Goal: Transaction & Acquisition: Obtain resource

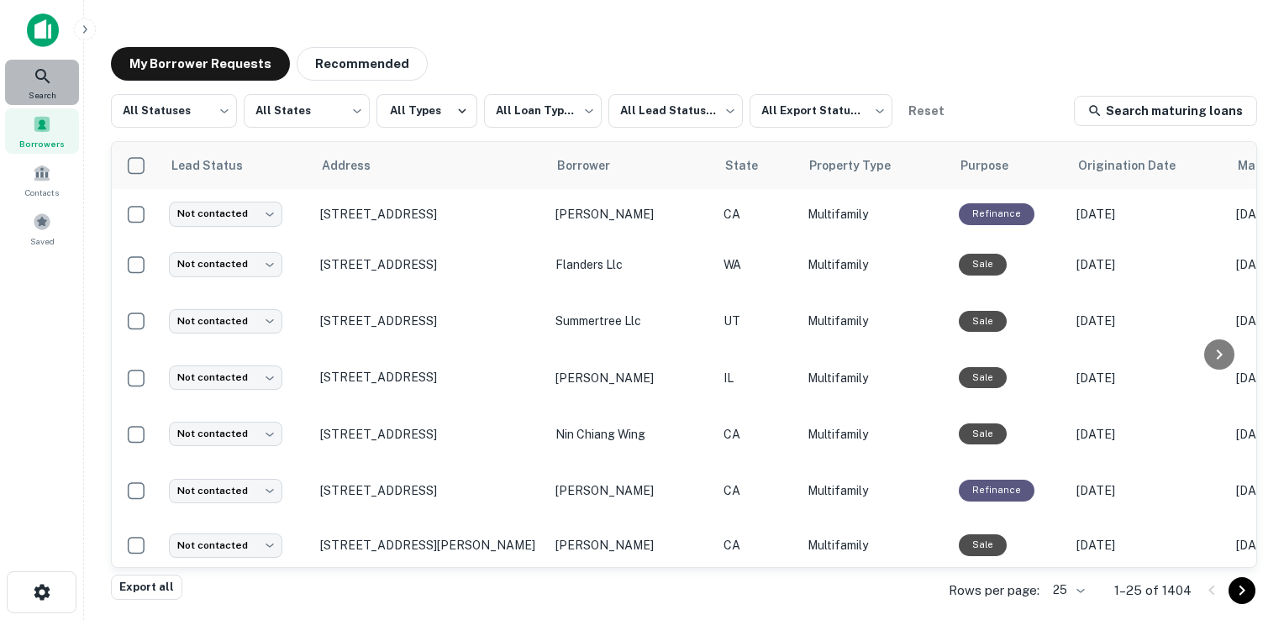
click at [44, 77] on icon at bounding box center [42, 76] width 14 height 14
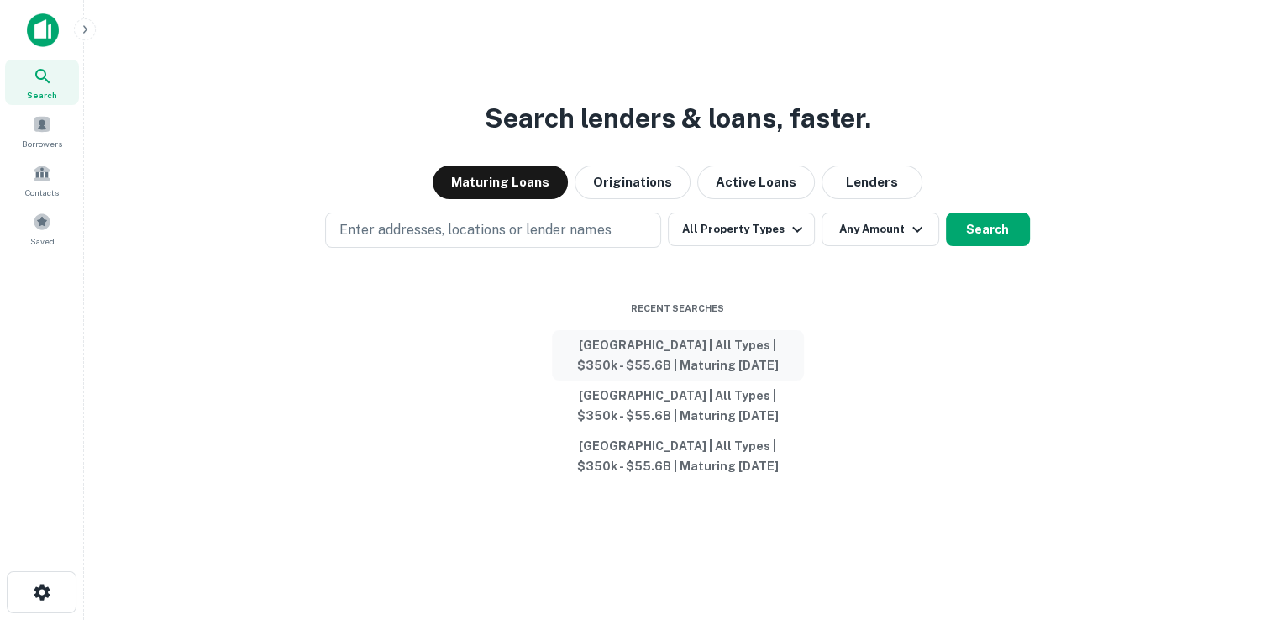
click at [672, 354] on button "[GEOGRAPHIC_DATA] | All Types | $350k - $55.6B | Maturing [DATE]" at bounding box center [678, 355] width 252 height 50
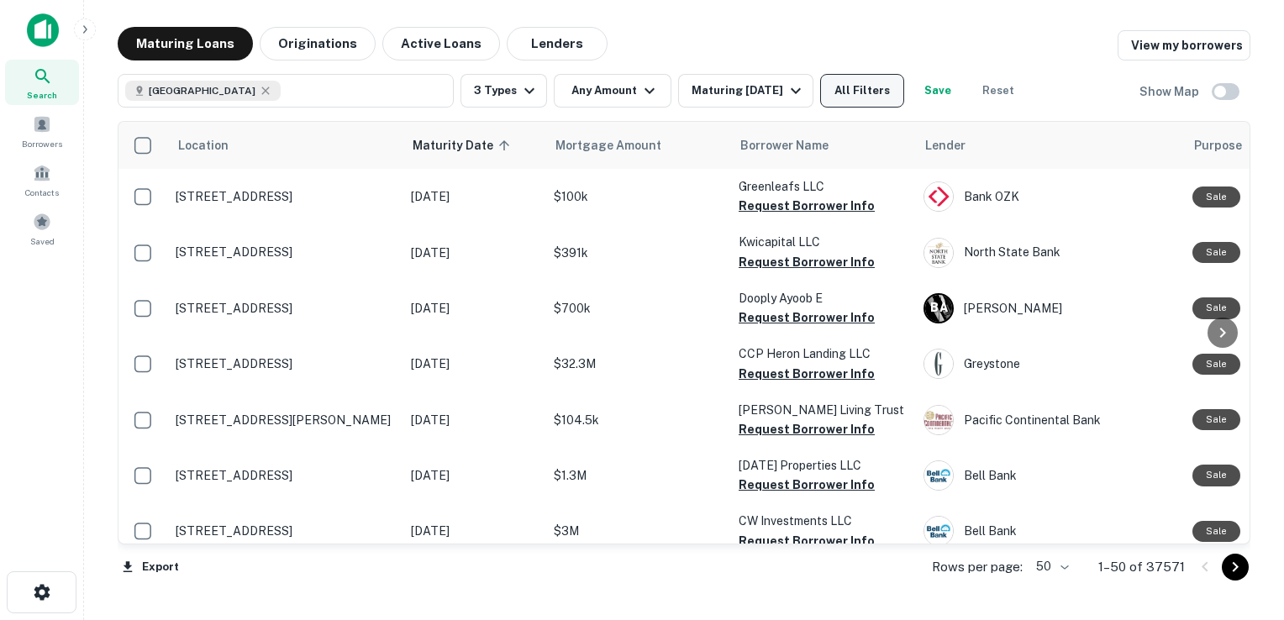
click at [890, 88] on button "All Filters" at bounding box center [862, 91] width 84 height 34
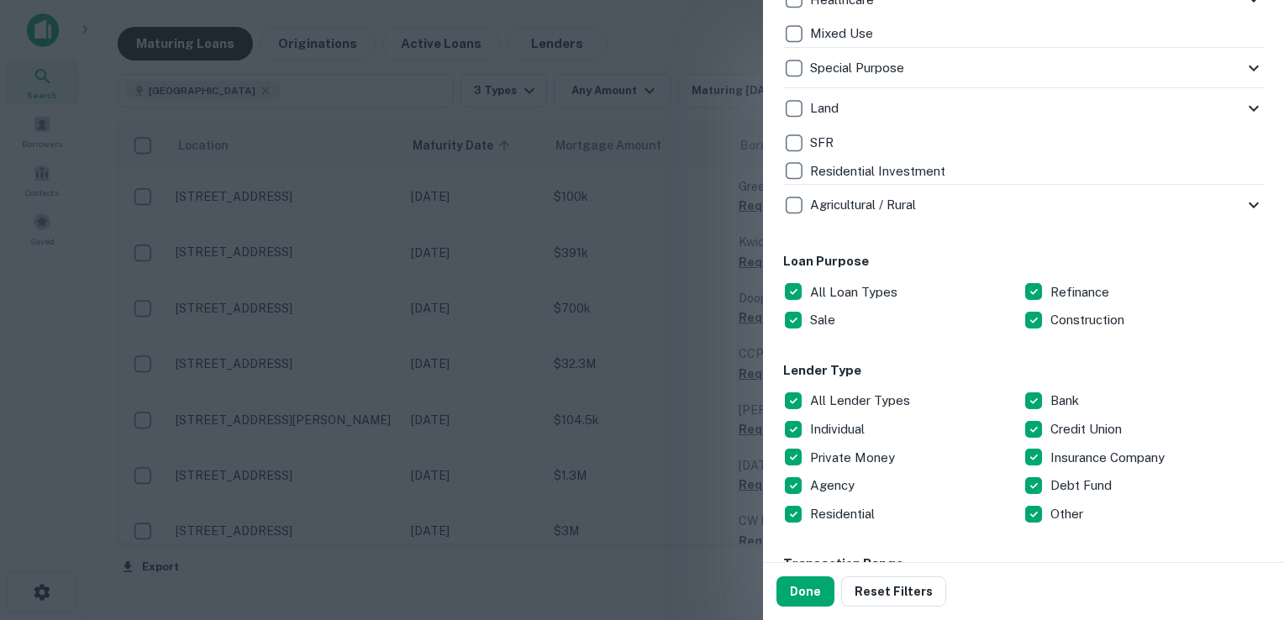
scroll to position [709, 0]
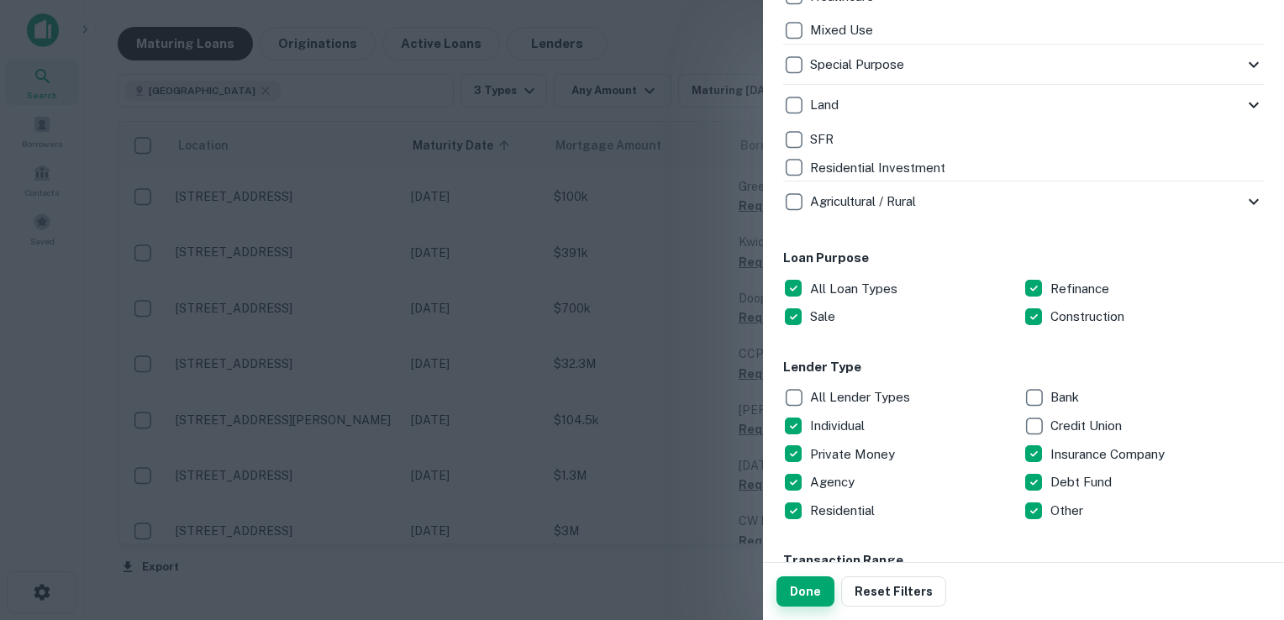
click at [796, 583] on button "Done" at bounding box center [805, 591] width 58 height 30
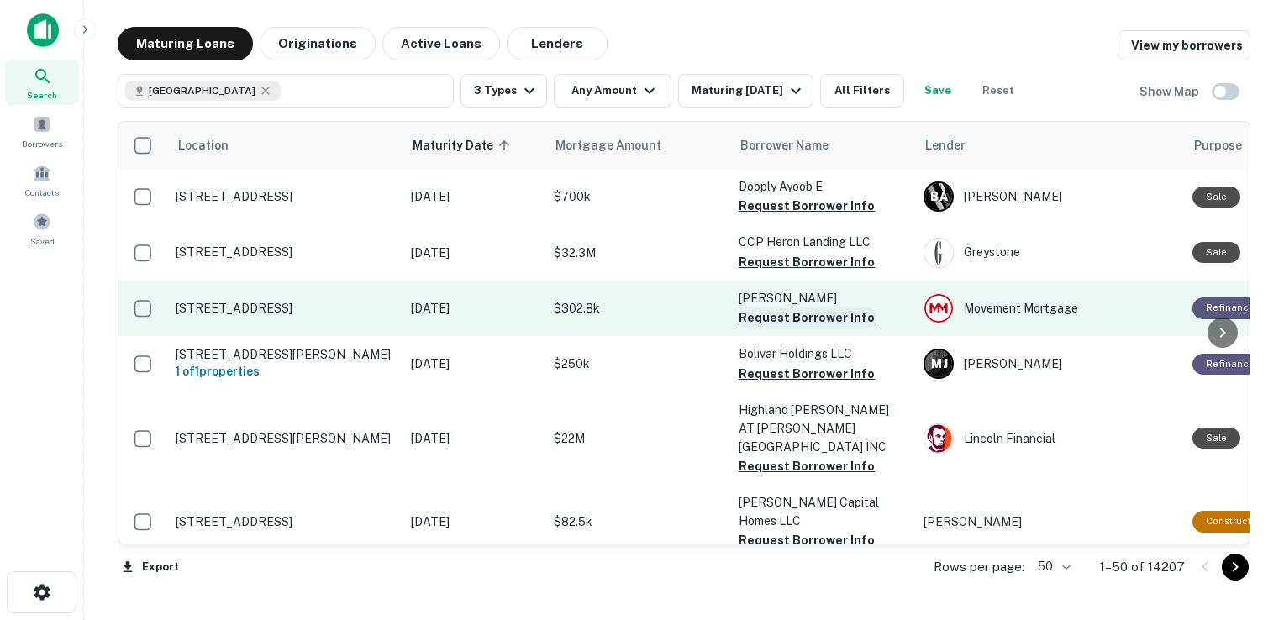
click at [780, 317] on button "Request Borrower Info" at bounding box center [806, 317] width 136 height 20
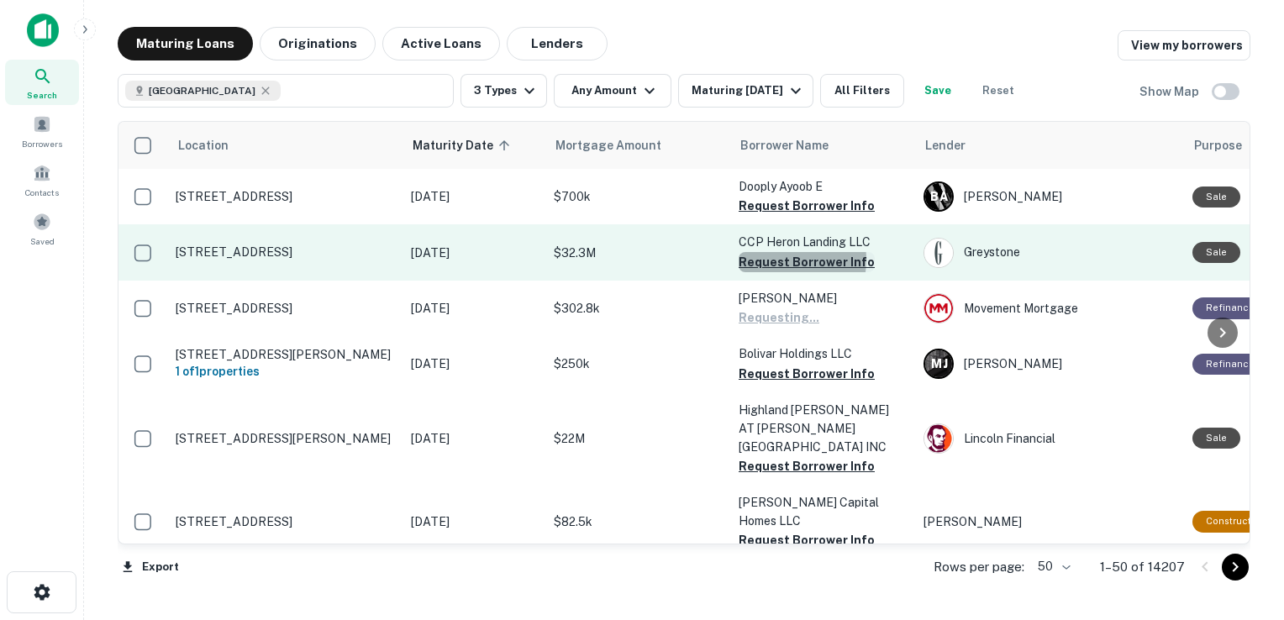
click at [776, 260] on button "Request Borrower Info" at bounding box center [806, 262] width 136 height 20
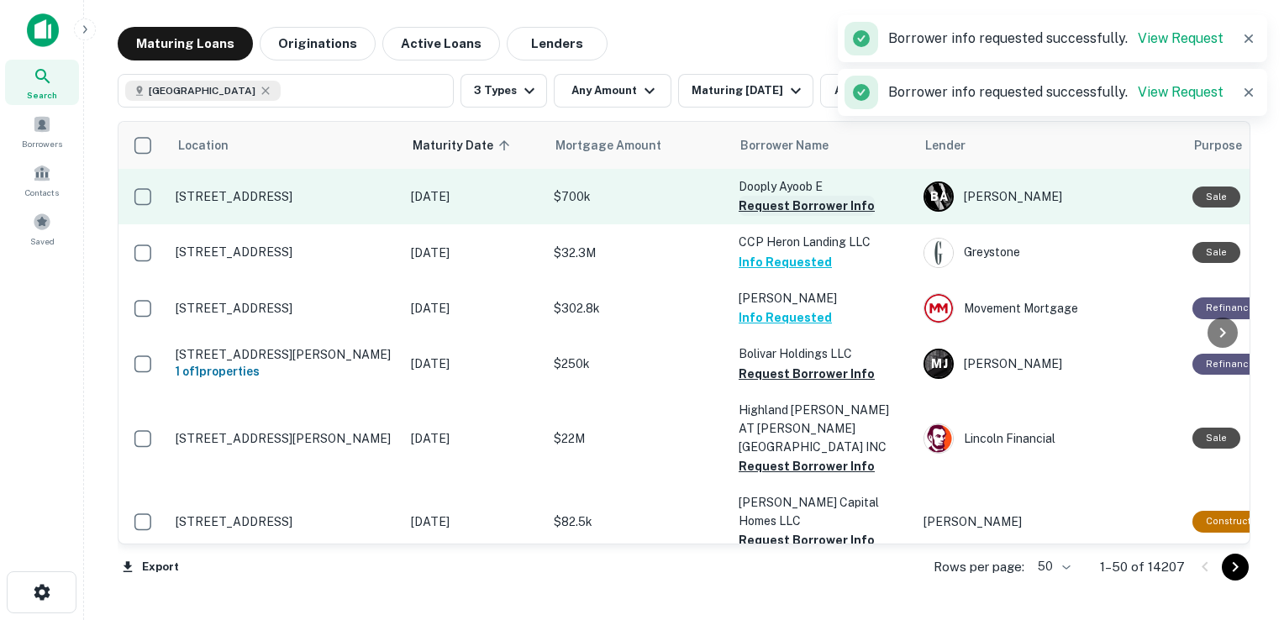
click at [772, 207] on button "Request Borrower Info" at bounding box center [806, 206] width 136 height 20
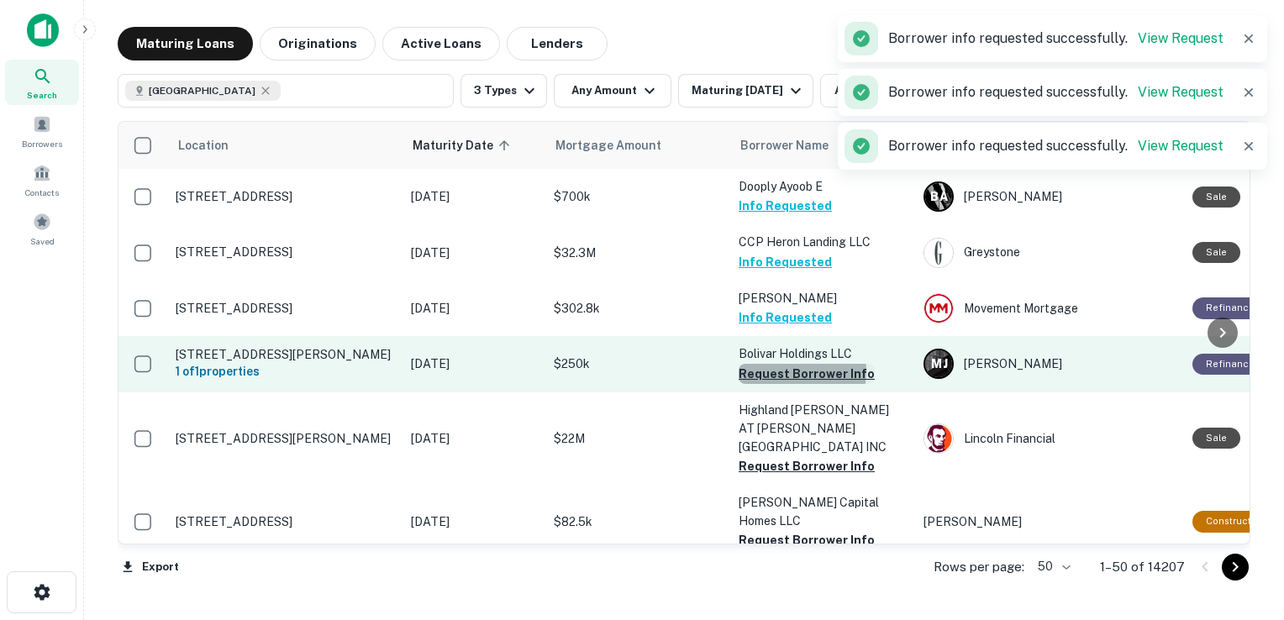
click at [801, 371] on button "Request Borrower Info" at bounding box center [806, 374] width 136 height 20
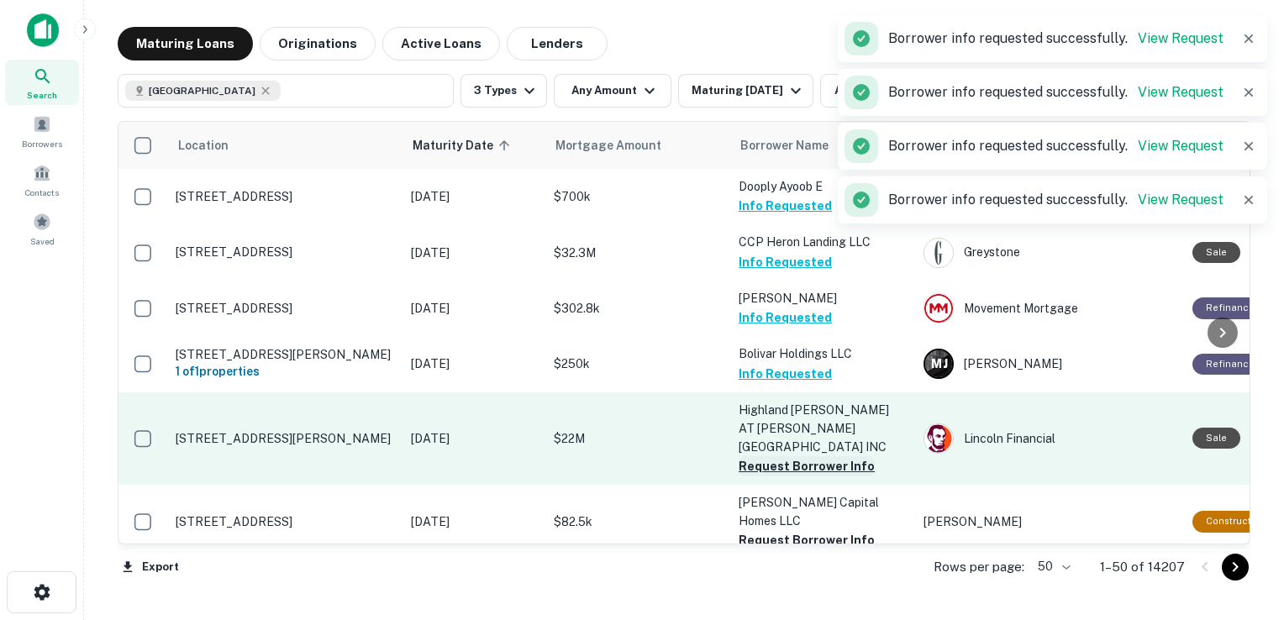
click at [785, 456] on button "Request Borrower Info" at bounding box center [806, 466] width 136 height 20
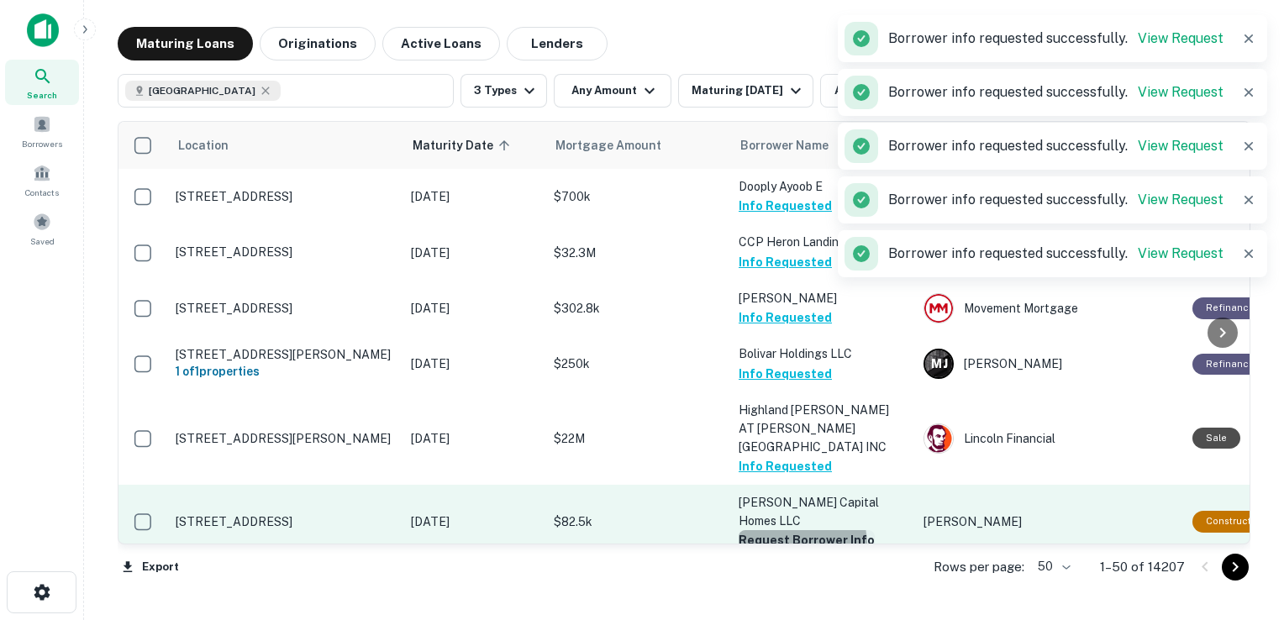
click at [782, 530] on button "Request Borrower Info" at bounding box center [806, 540] width 136 height 20
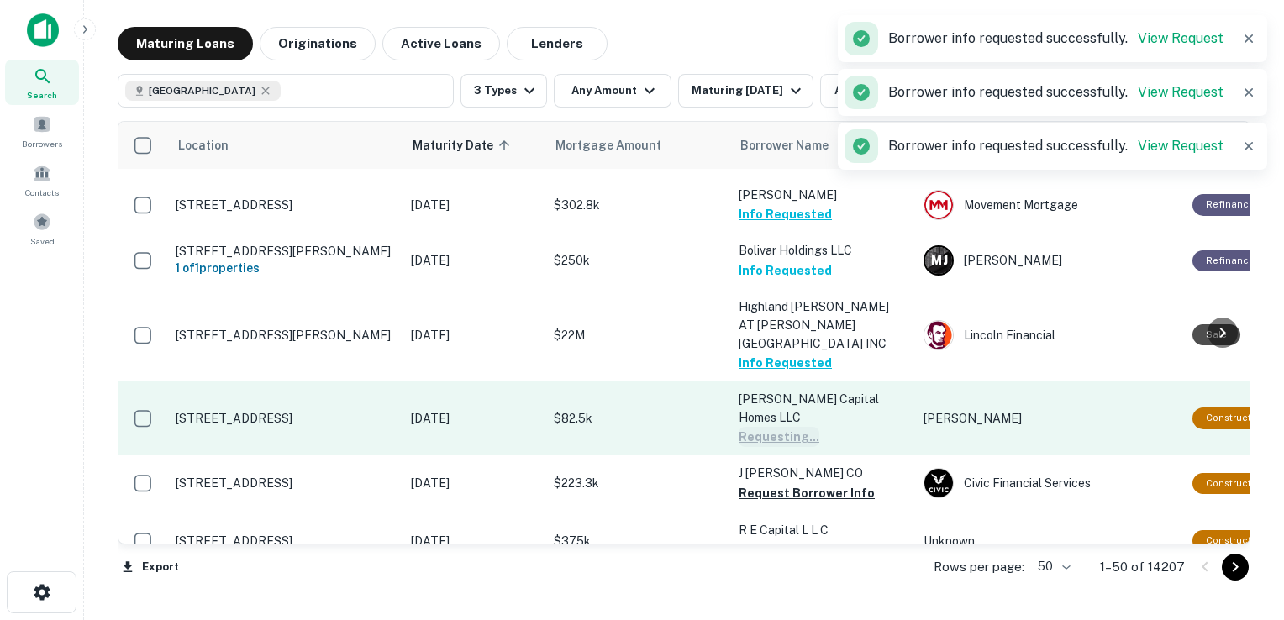
scroll to position [158, 0]
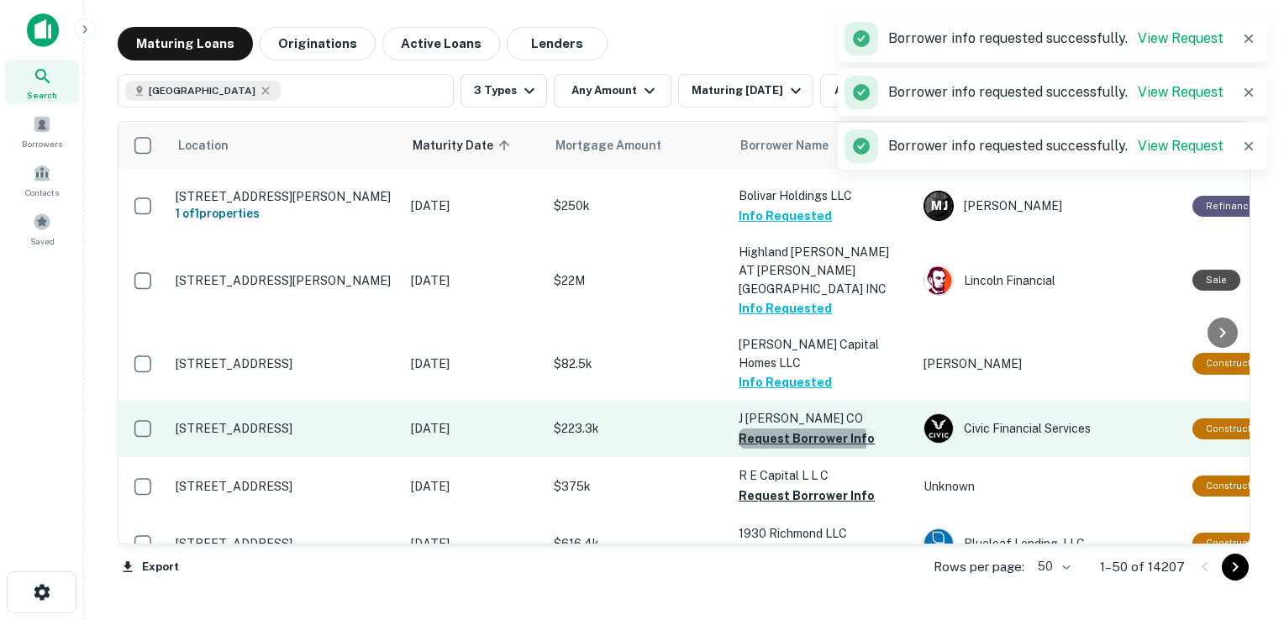
click at [791, 428] on button "Request Borrower Info" at bounding box center [806, 438] width 136 height 20
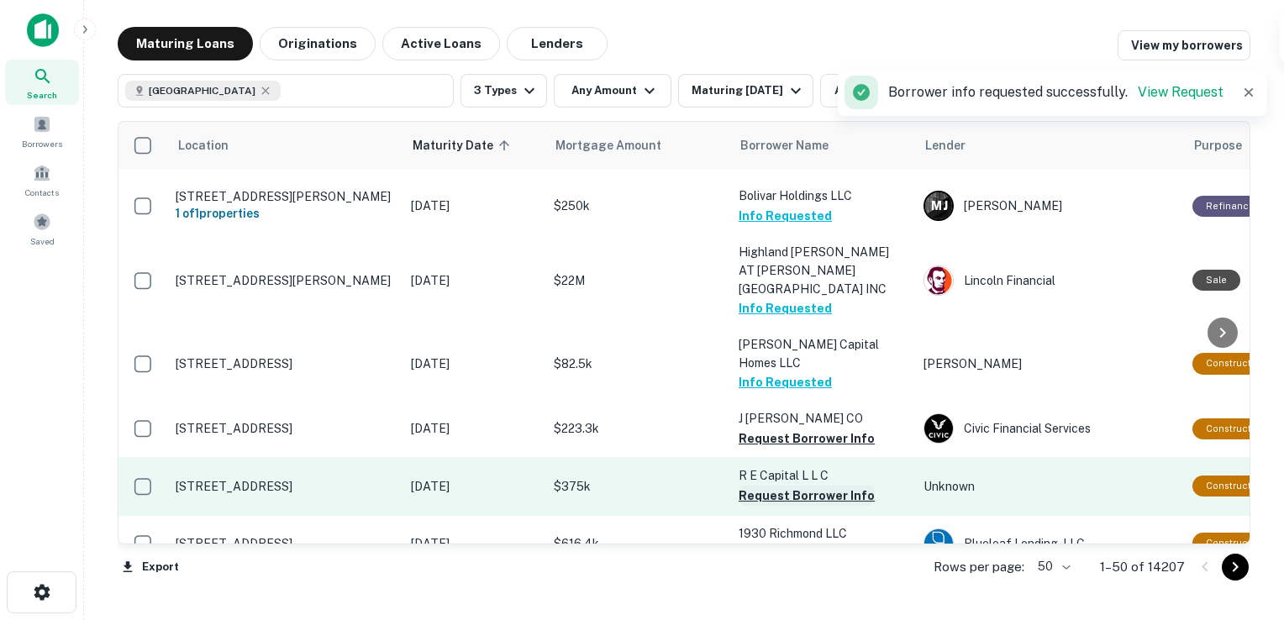
click at [791, 486] on button "Request Borrower Info" at bounding box center [806, 496] width 136 height 20
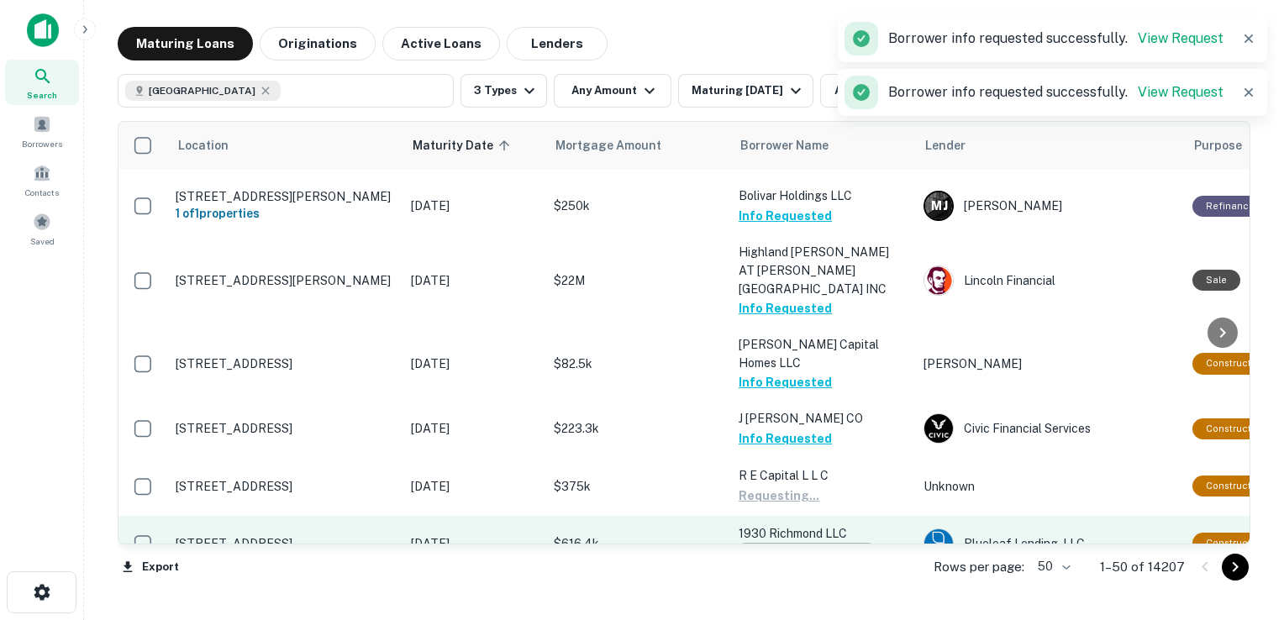
click at [803, 543] on button "Request Borrower Info" at bounding box center [806, 553] width 136 height 20
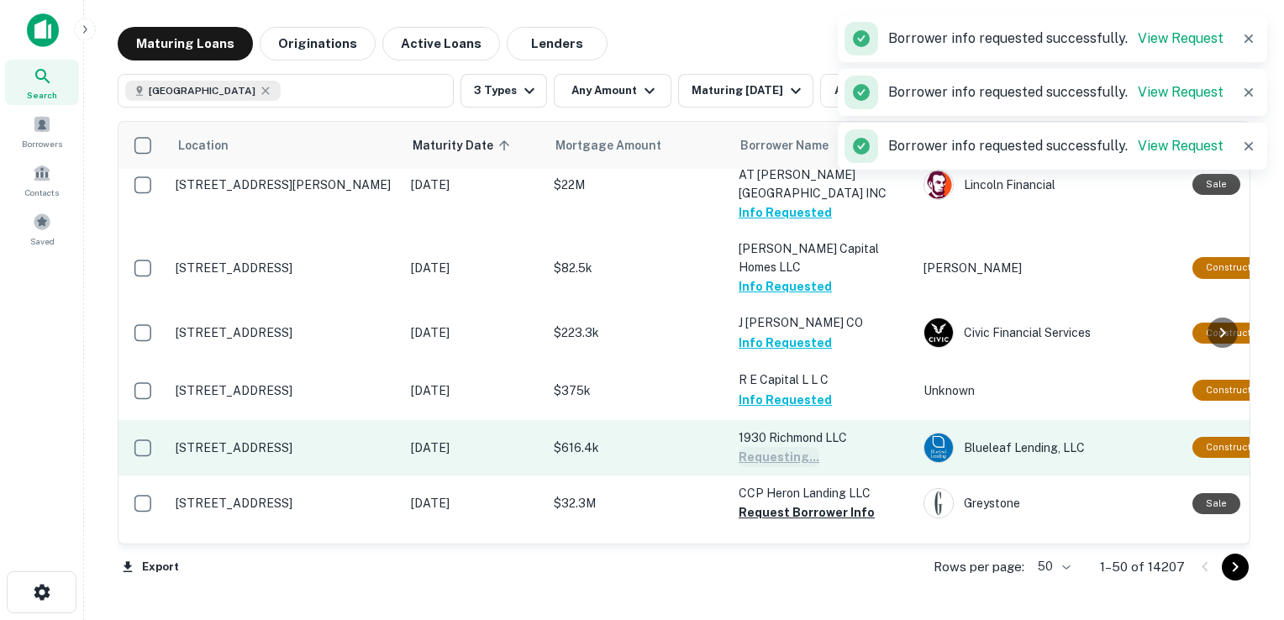
scroll to position [255, 0]
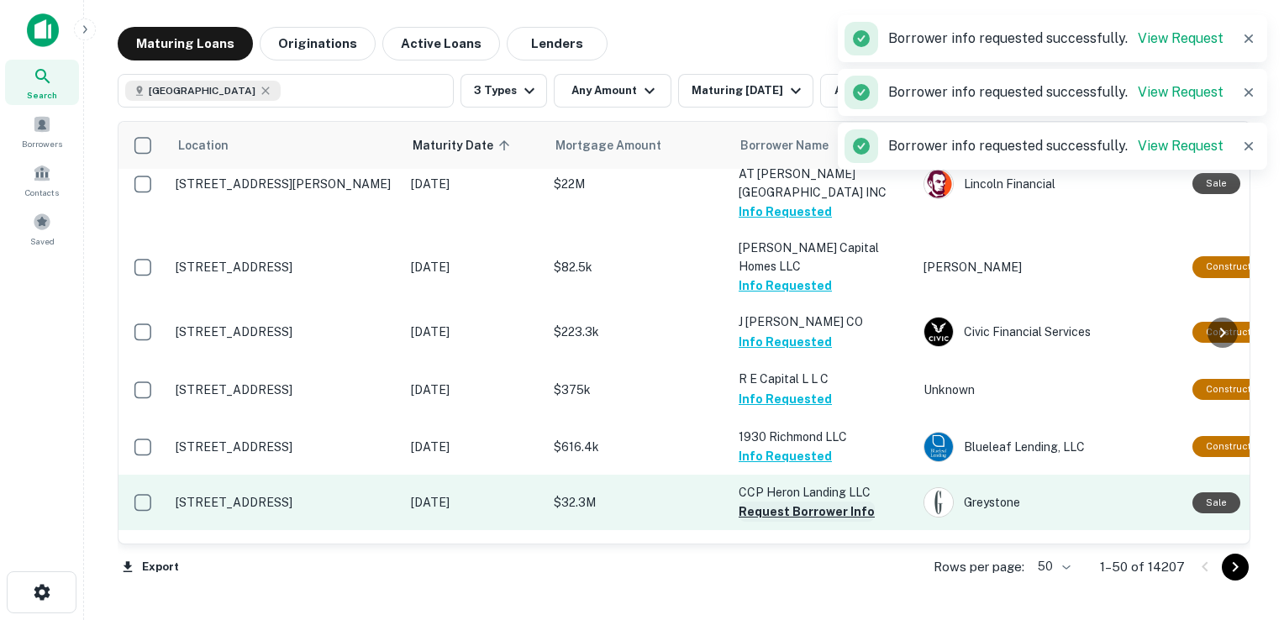
click at [803, 501] on button "Request Borrower Info" at bounding box center [806, 511] width 136 height 20
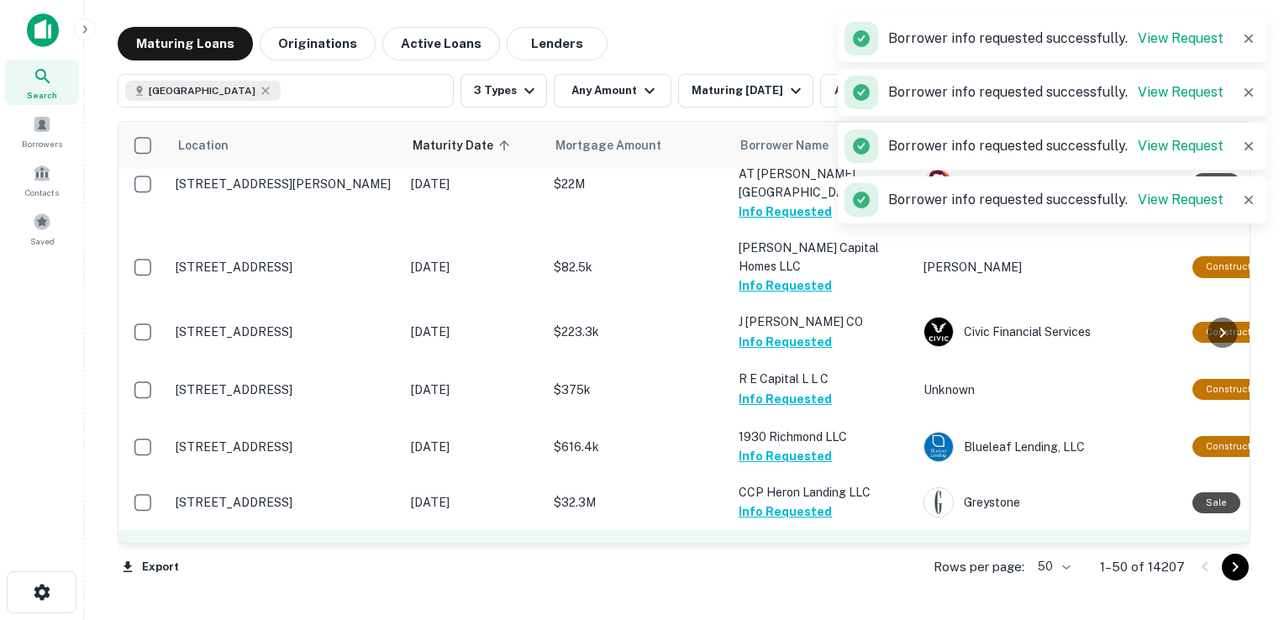
click at [790, 540] on p "Sibsvestments LLC" at bounding box center [822, 549] width 168 height 18
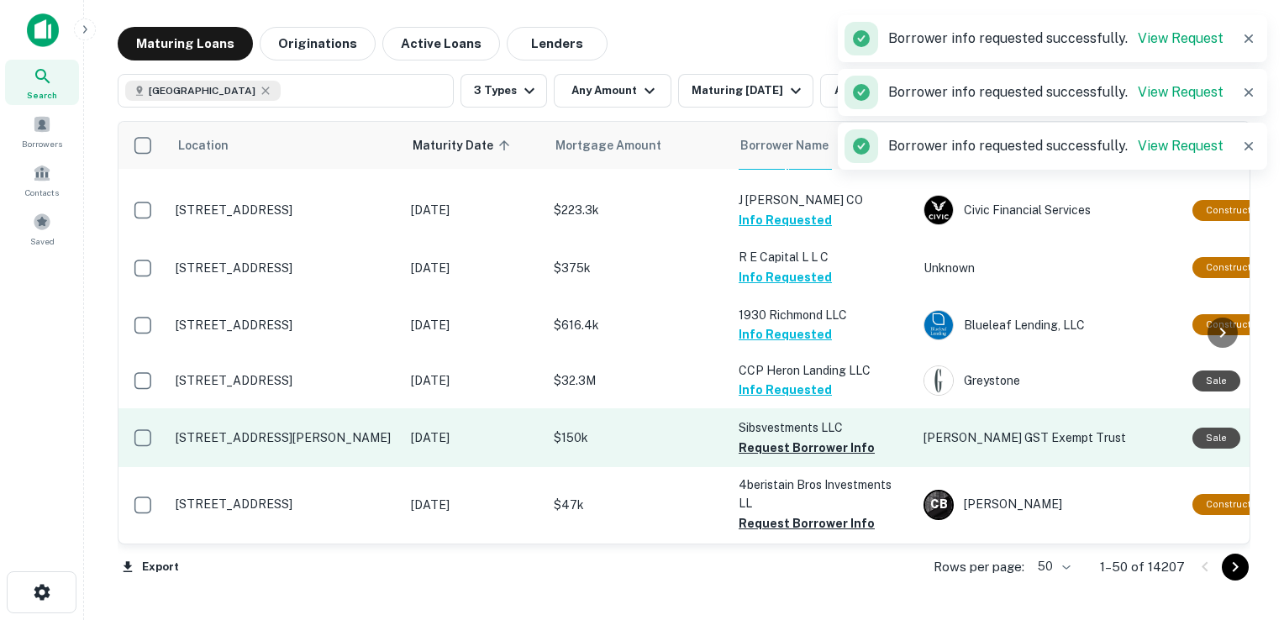
scroll to position [380, 0]
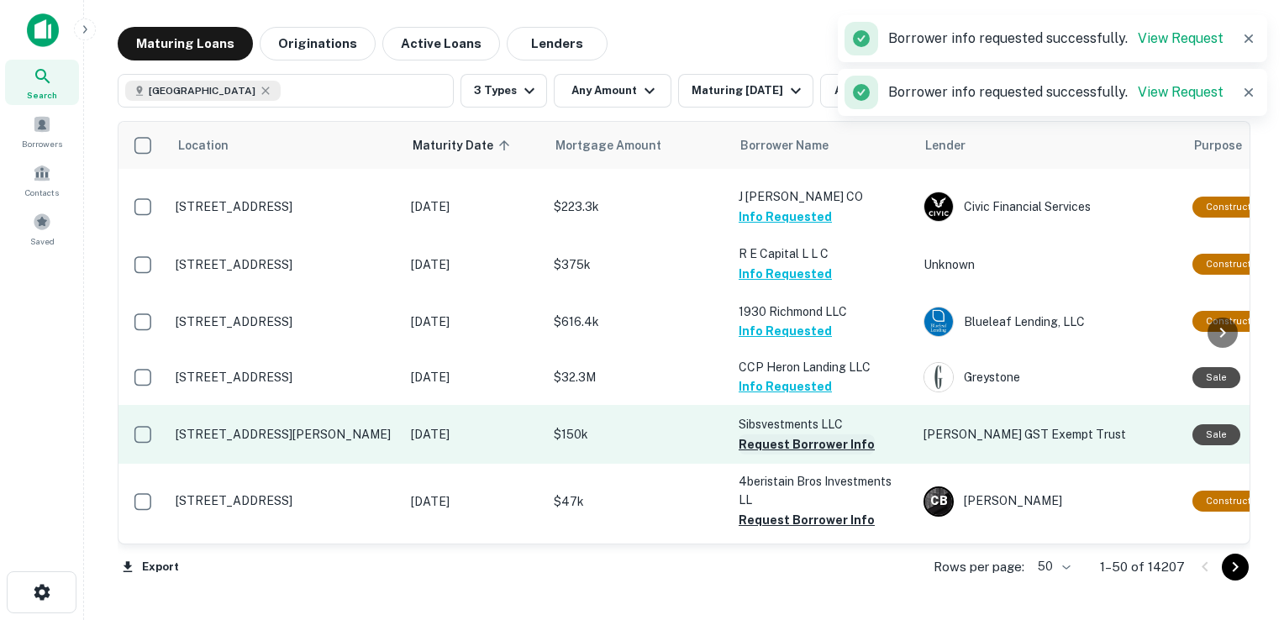
click at [769, 434] on button "Request Borrower Info" at bounding box center [806, 444] width 136 height 20
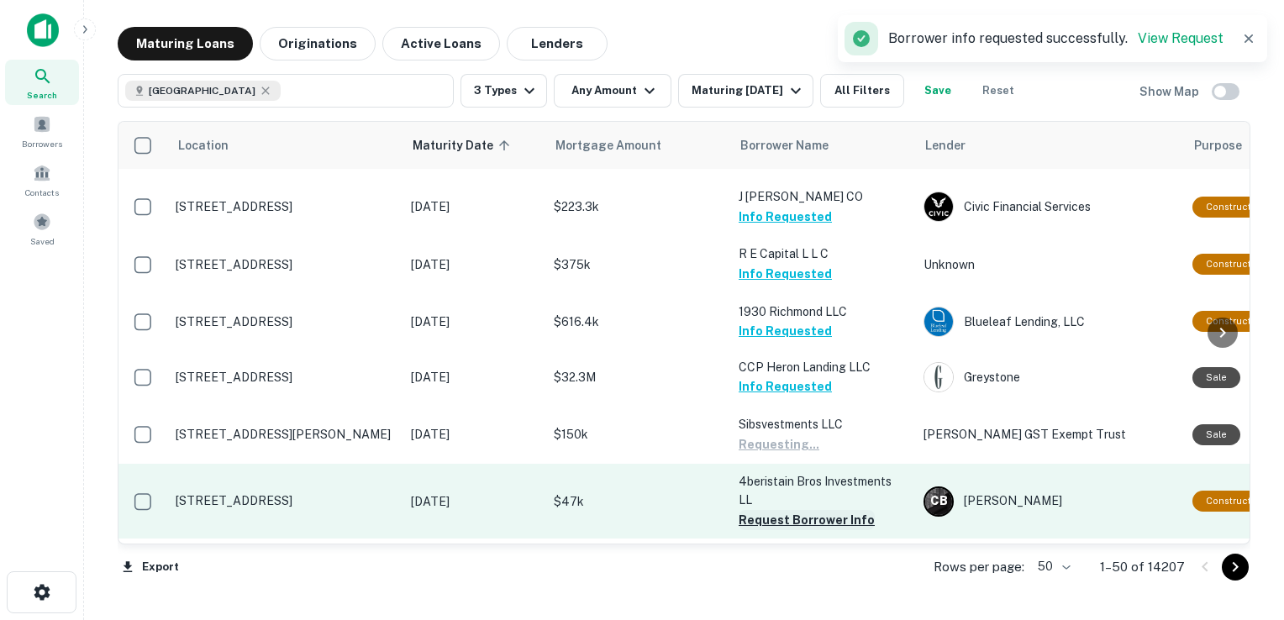
click at [790, 510] on button "Request Borrower Info" at bounding box center [806, 520] width 136 height 20
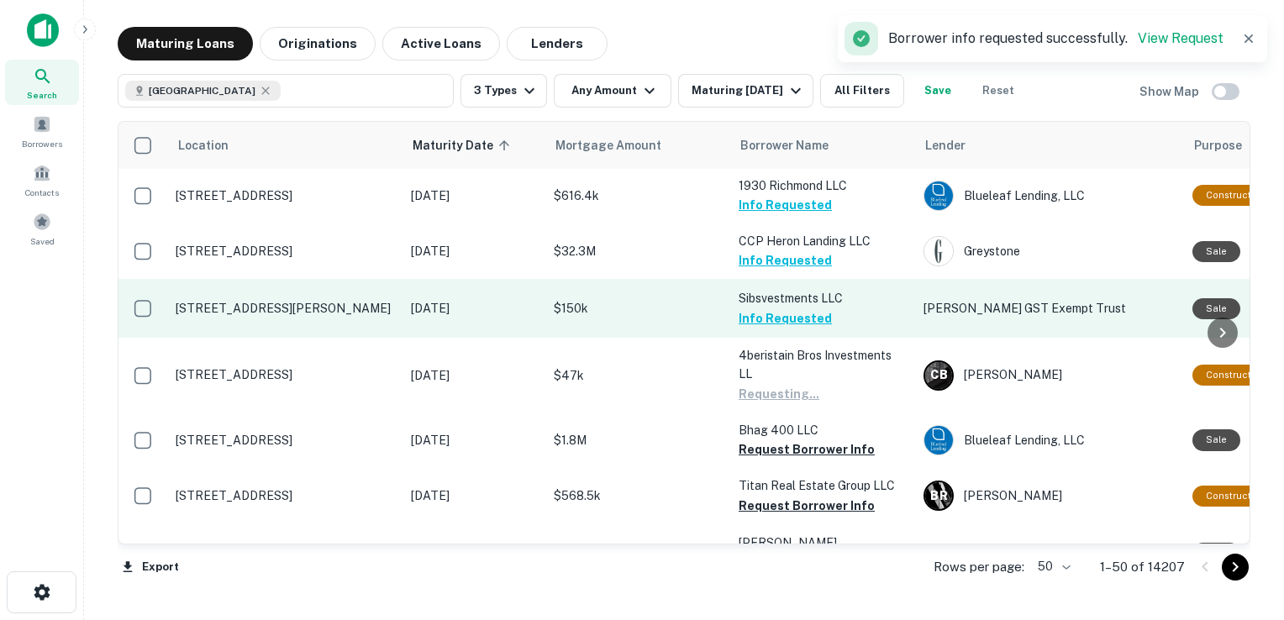
scroll to position [528, 0]
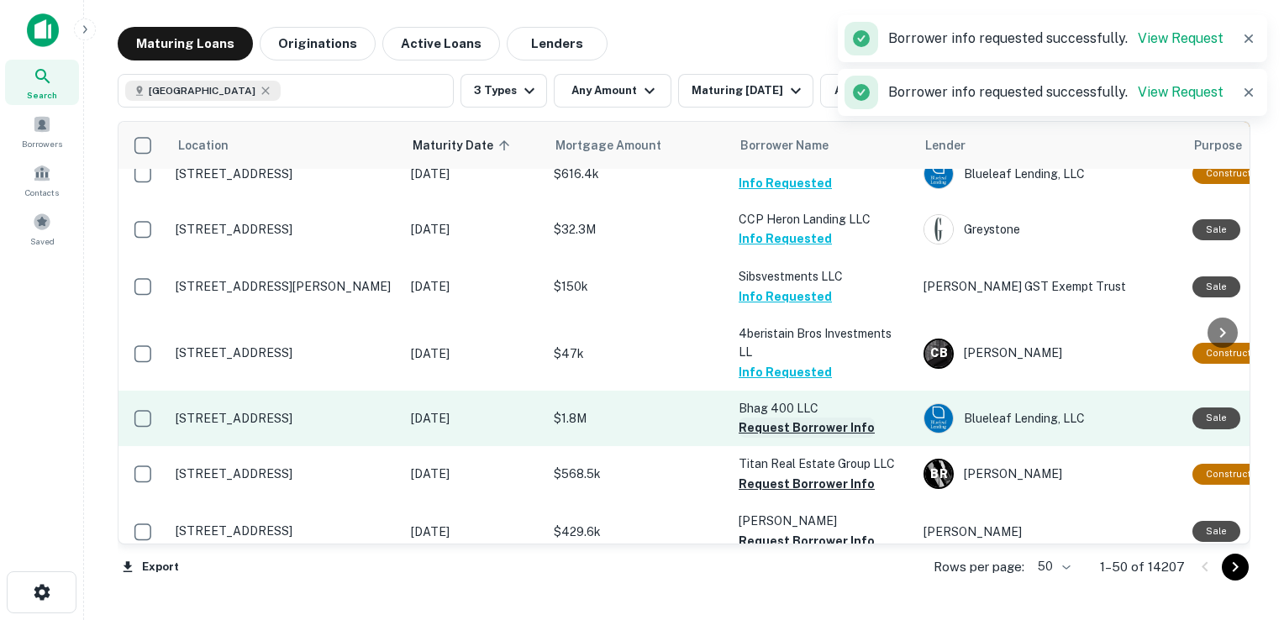
click at [766, 417] on button "Request Borrower Info" at bounding box center [806, 427] width 136 height 20
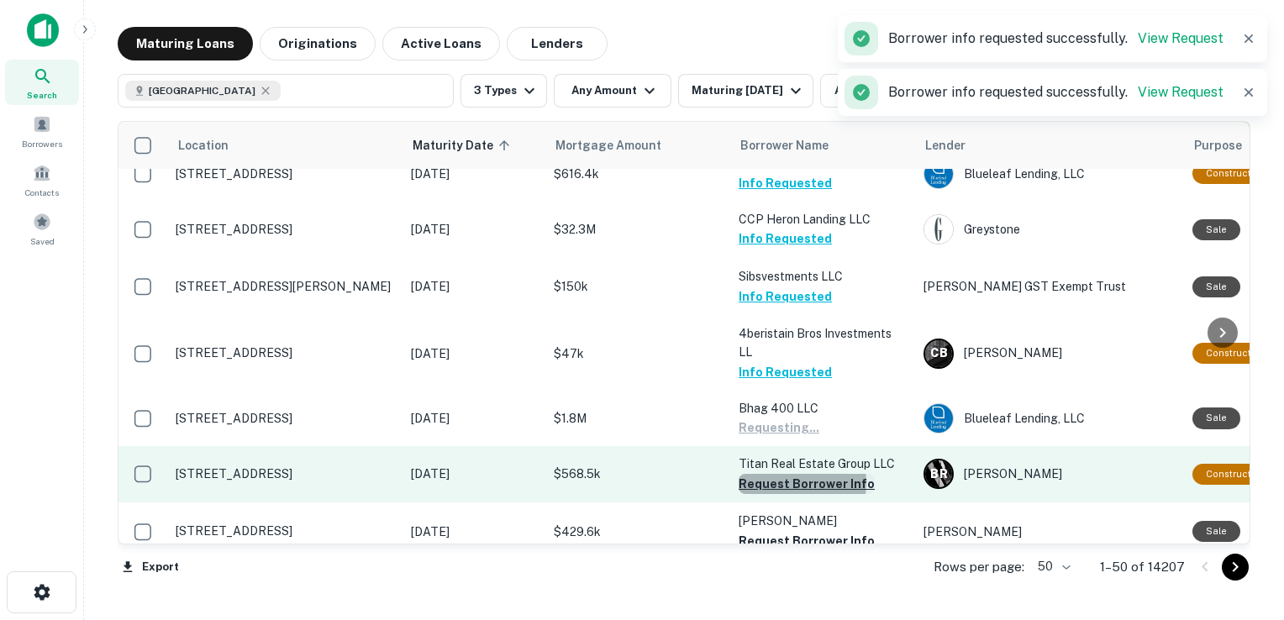
click at [780, 474] on button "Request Borrower Info" at bounding box center [806, 484] width 136 height 20
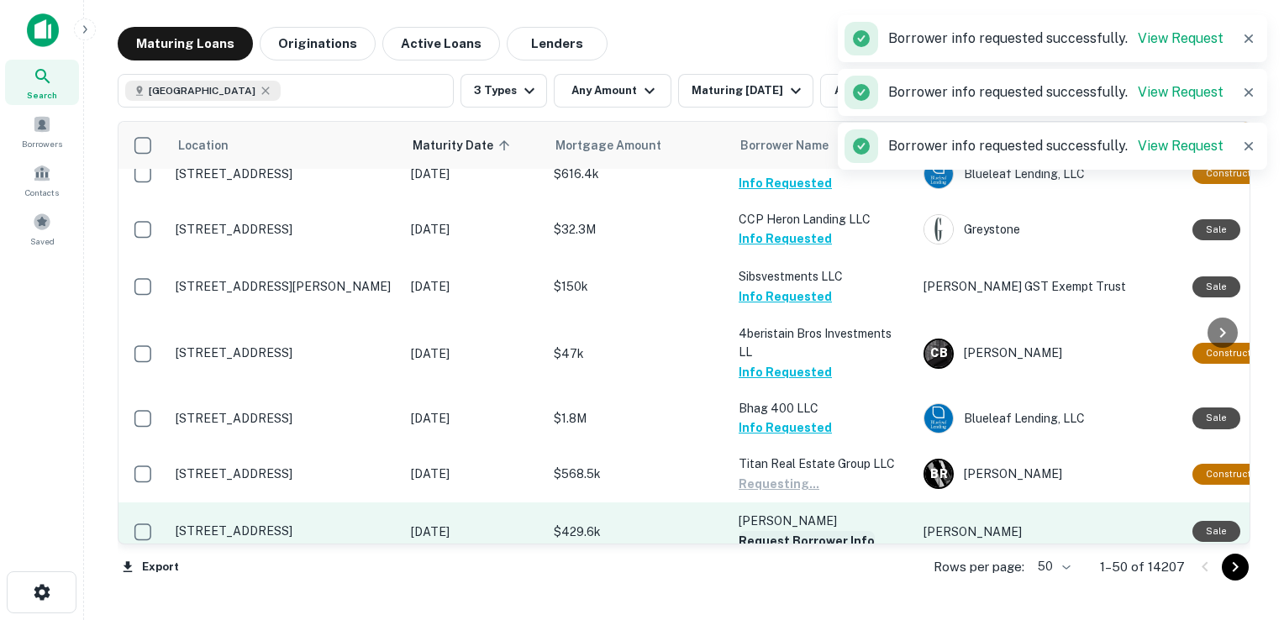
click at [799, 531] on button "Request Borrower Info" at bounding box center [806, 541] width 136 height 20
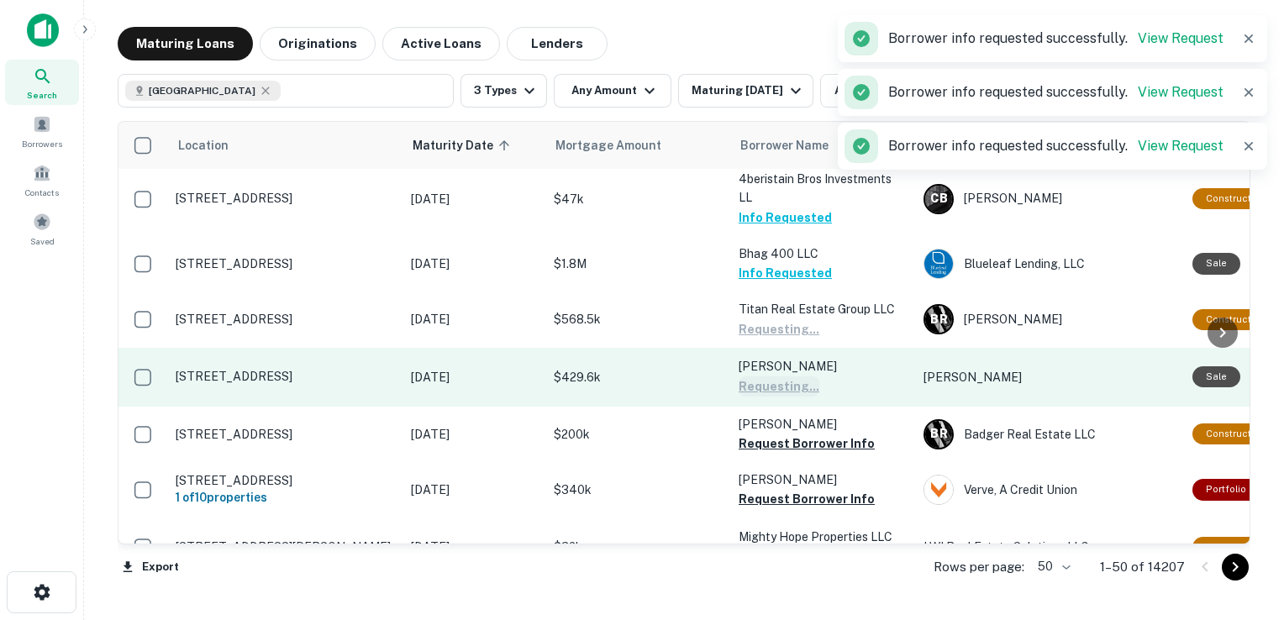
scroll to position [685, 0]
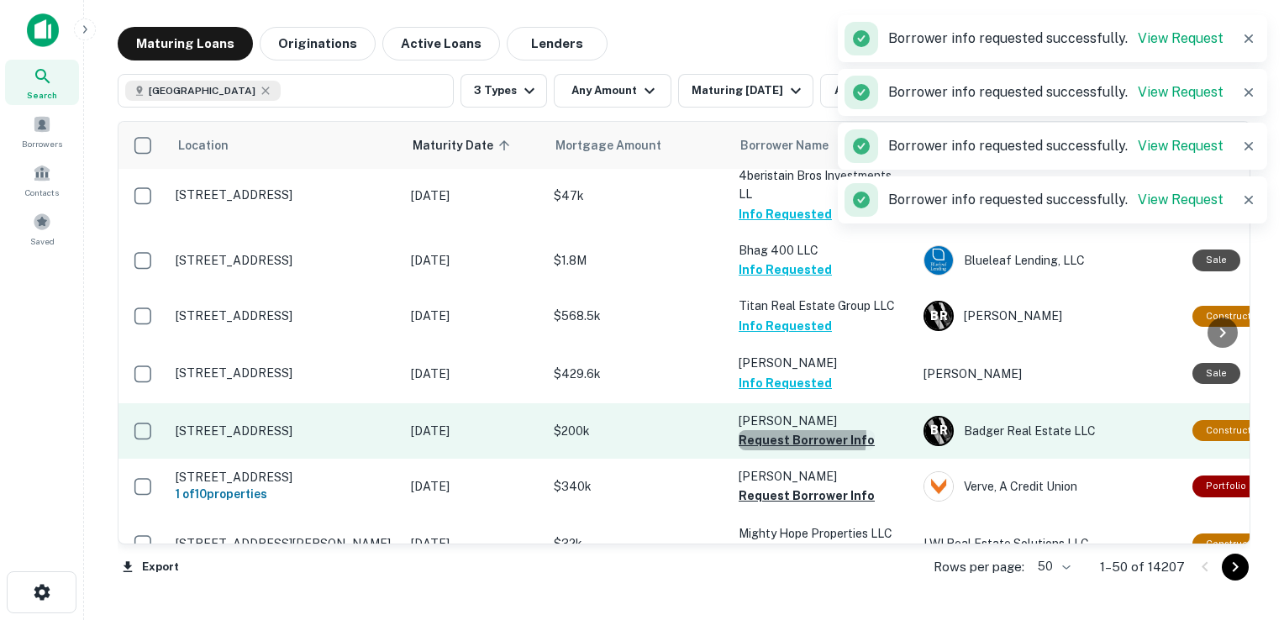
click at [783, 430] on button "Request Borrower Info" at bounding box center [806, 440] width 136 height 20
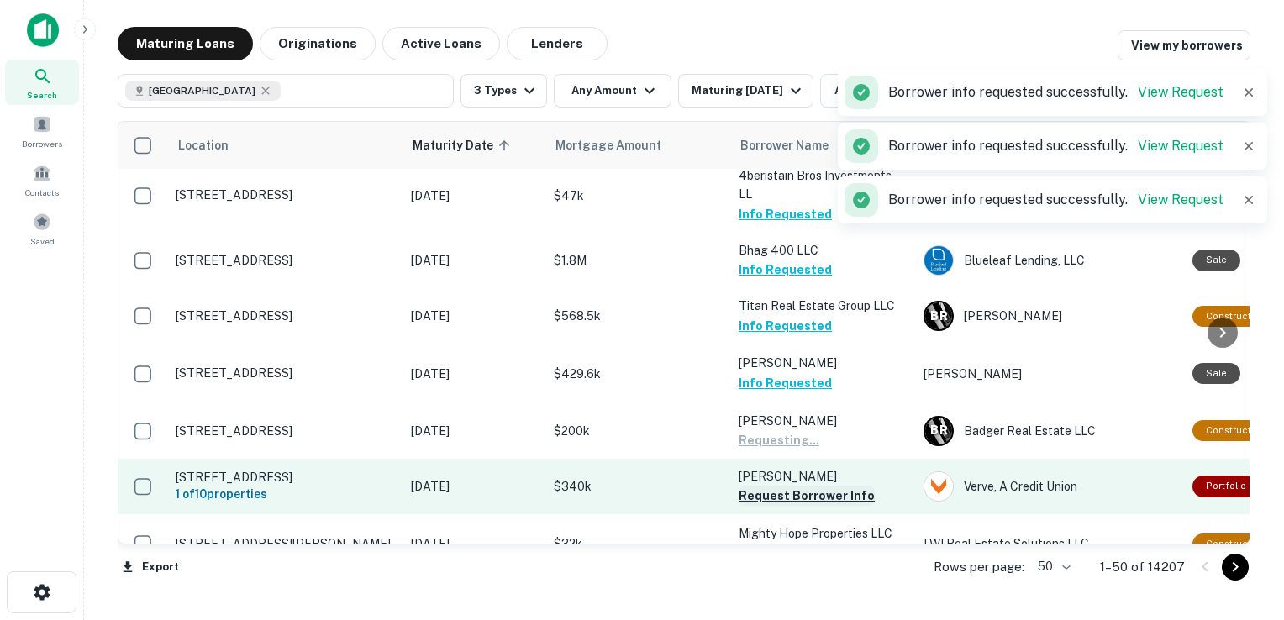
click at [790, 486] on button "Request Borrower Info" at bounding box center [806, 496] width 136 height 20
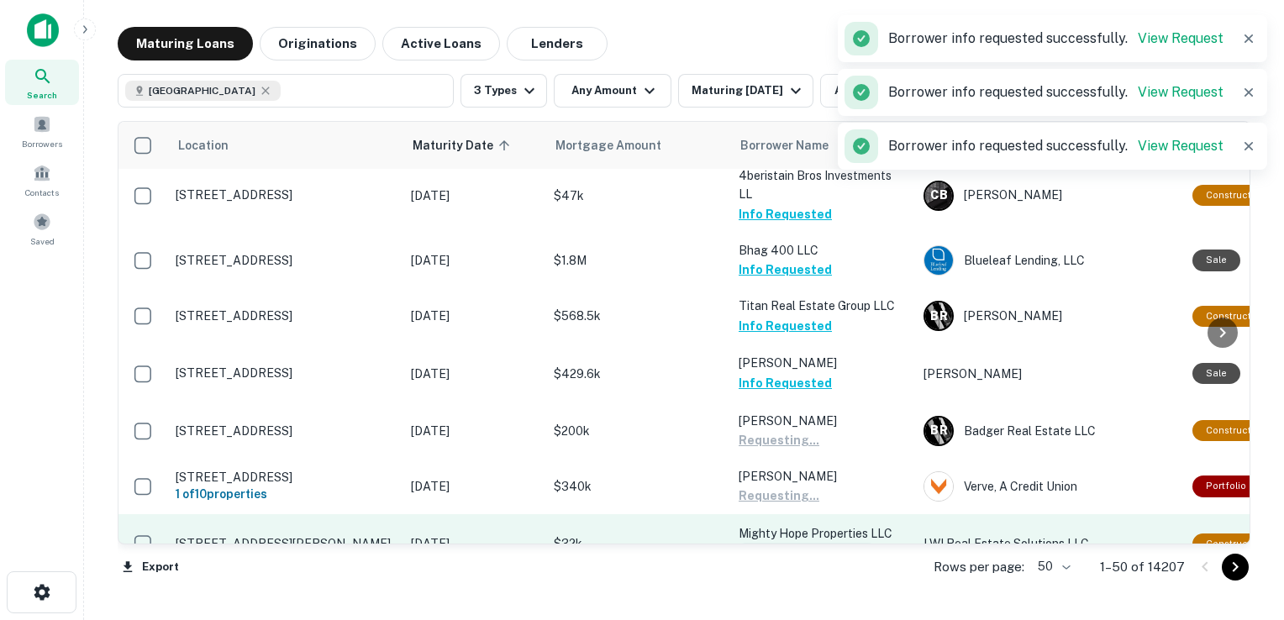
click at [792, 543] on button "Request Borrower Info" at bounding box center [806, 553] width 136 height 20
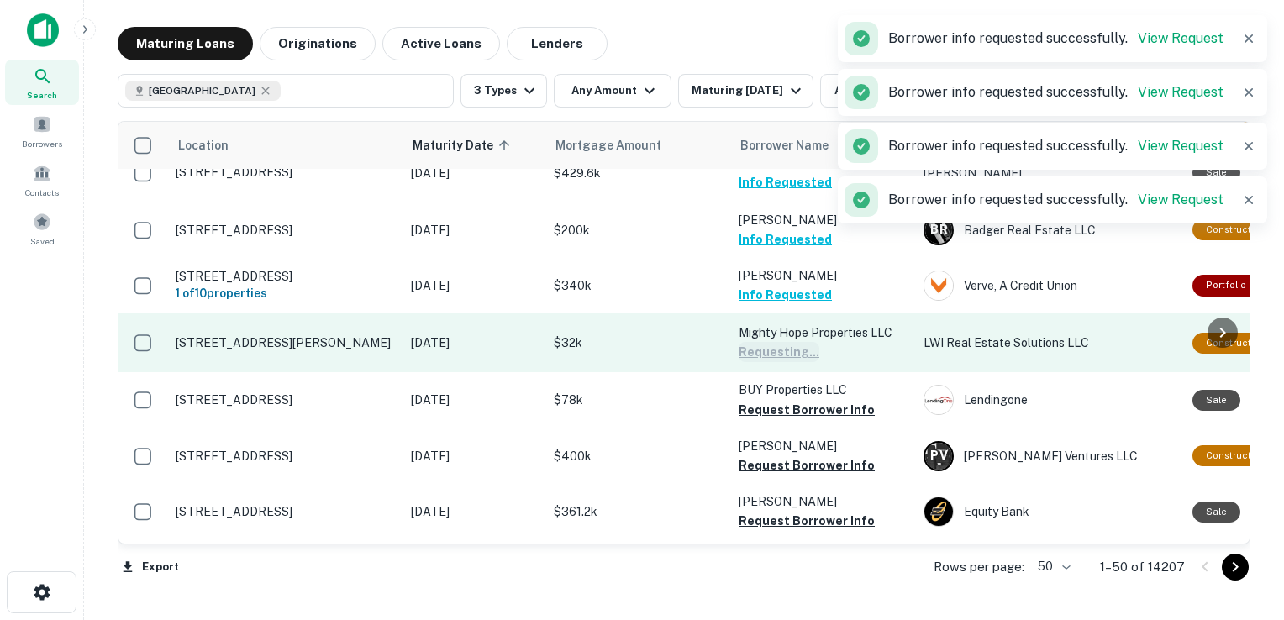
scroll to position [887, 0]
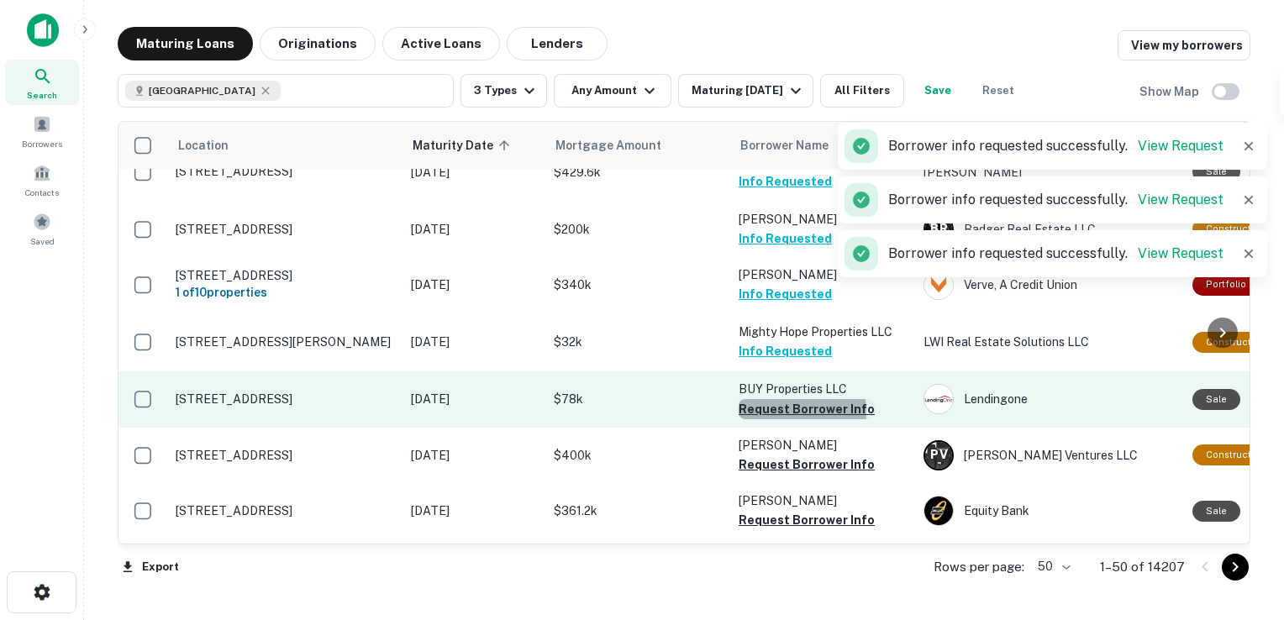
click at [783, 399] on button "Request Borrower Info" at bounding box center [806, 409] width 136 height 20
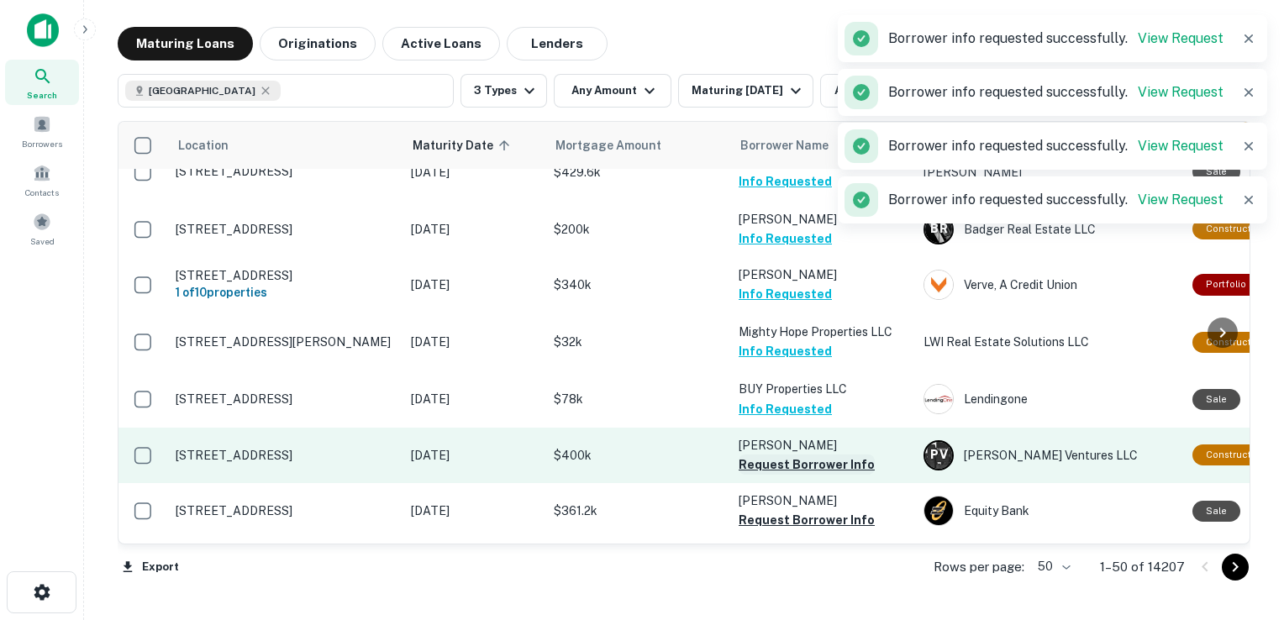
click at [787, 454] on button "Request Borrower Info" at bounding box center [806, 464] width 136 height 20
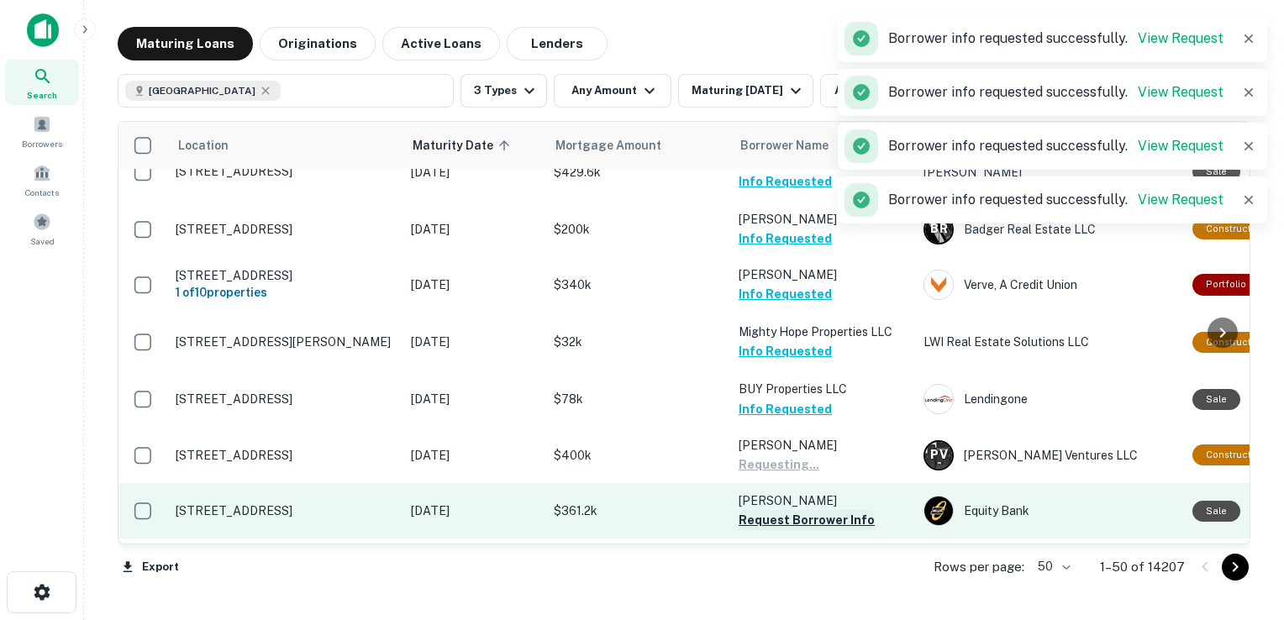
click at [795, 510] on button "Request Borrower Info" at bounding box center [806, 520] width 136 height 20
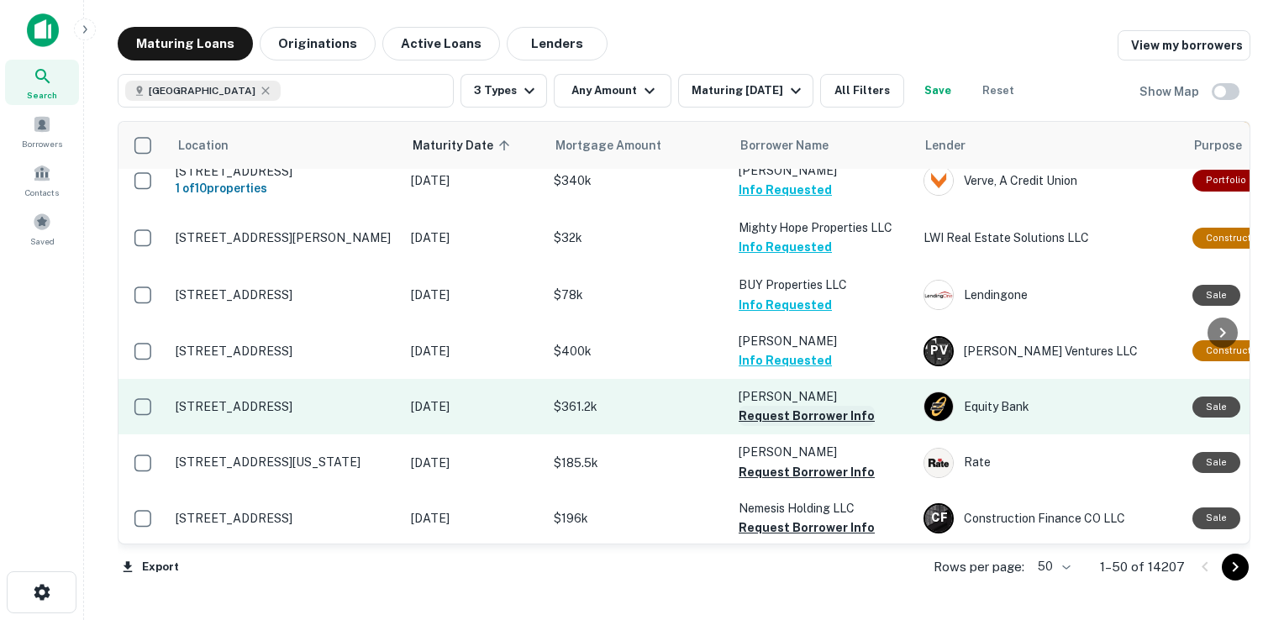
scroll to position [1070, 0]
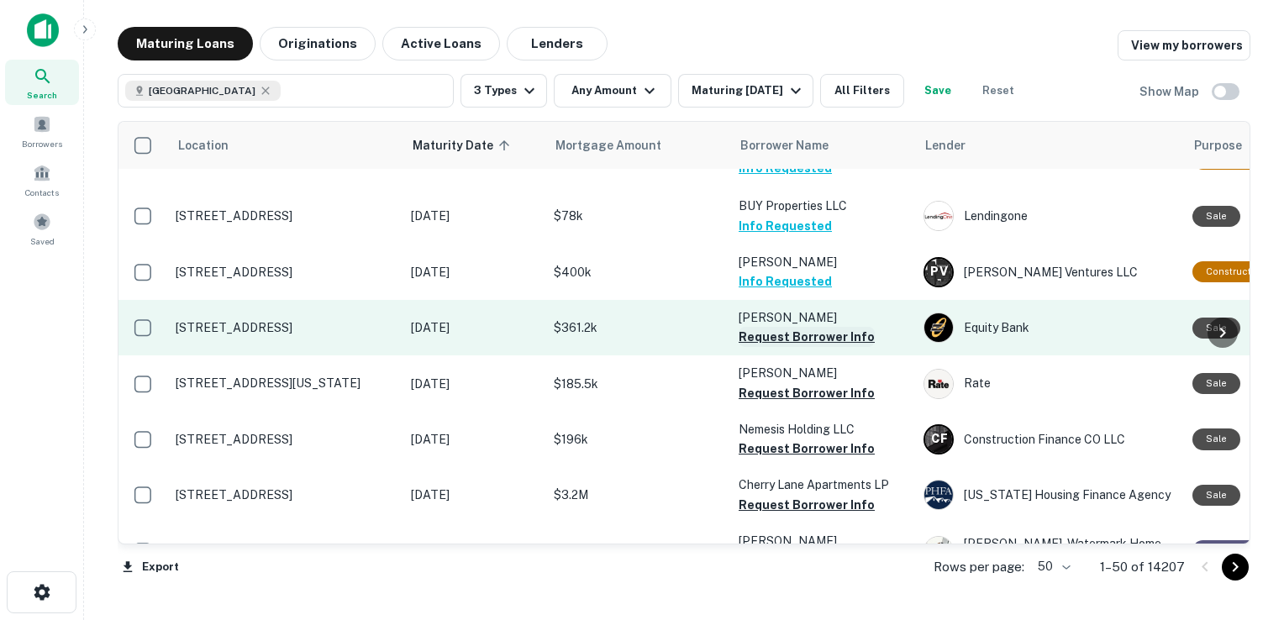
click at [816, 327] on button "Request Borrower Info" at bounding box center [806, 337] width 136 height 20
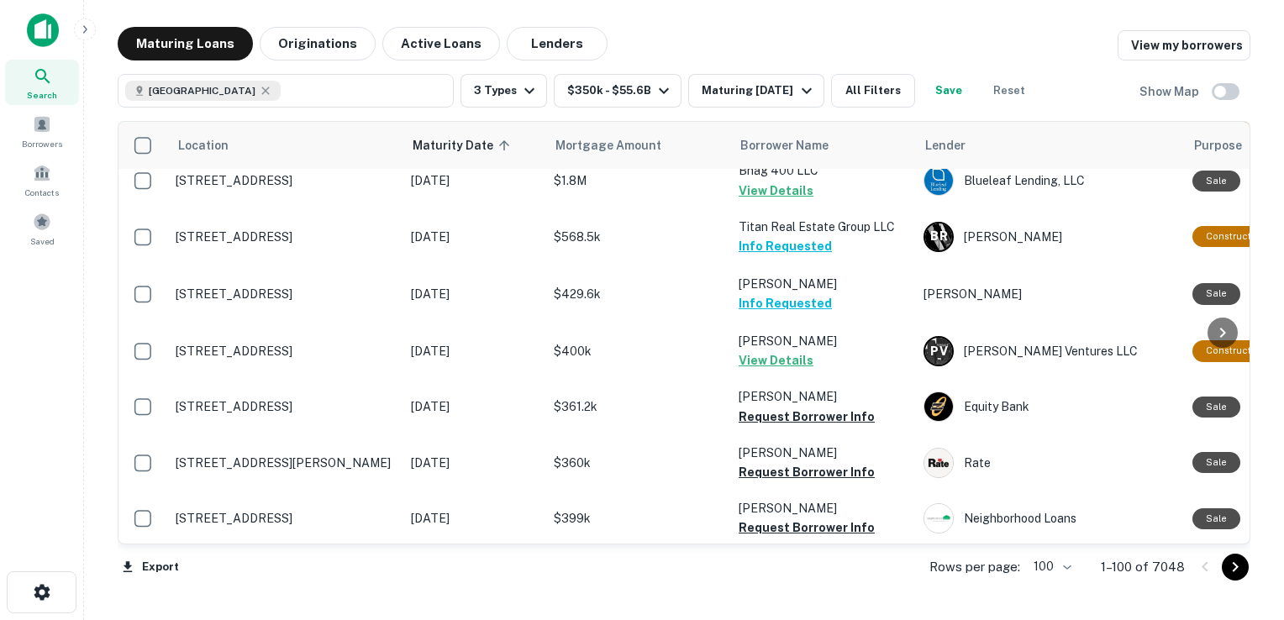
scroll to position [281, 0]
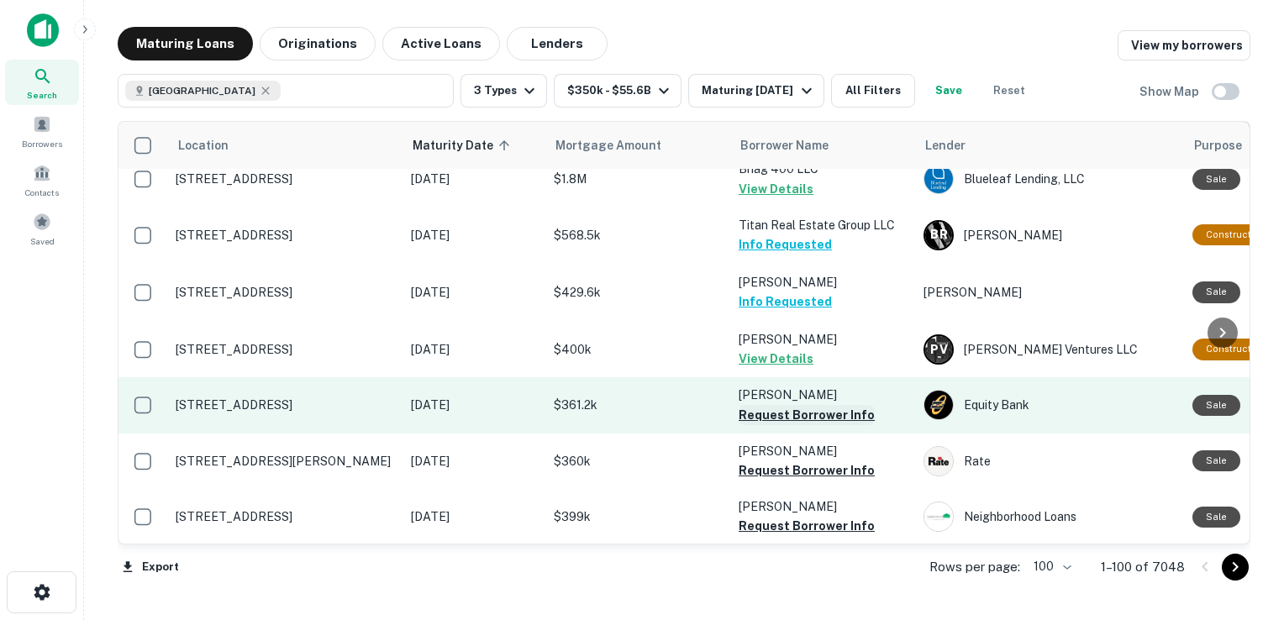
click at [763, 405] on button "Request Borrower Info" at bounding box center [806, 415] width 136 height 20
